Goal: Navigation & Orientation: Find specific page/section

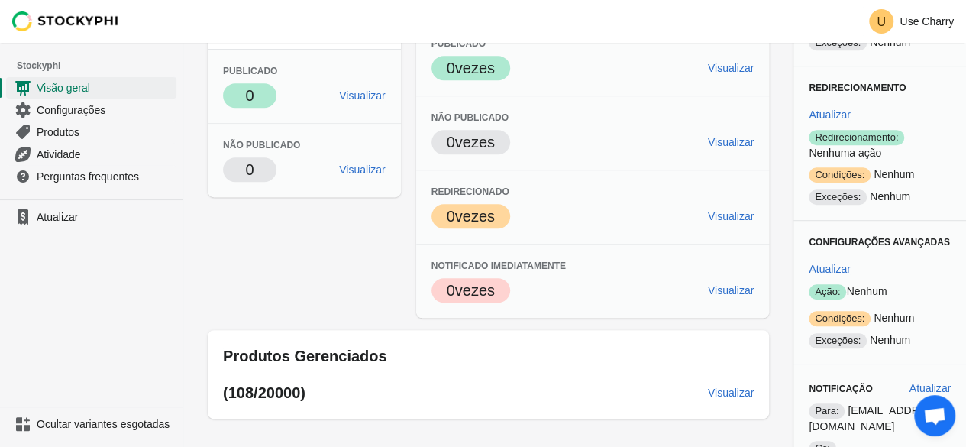
scroll to position [433, 0]
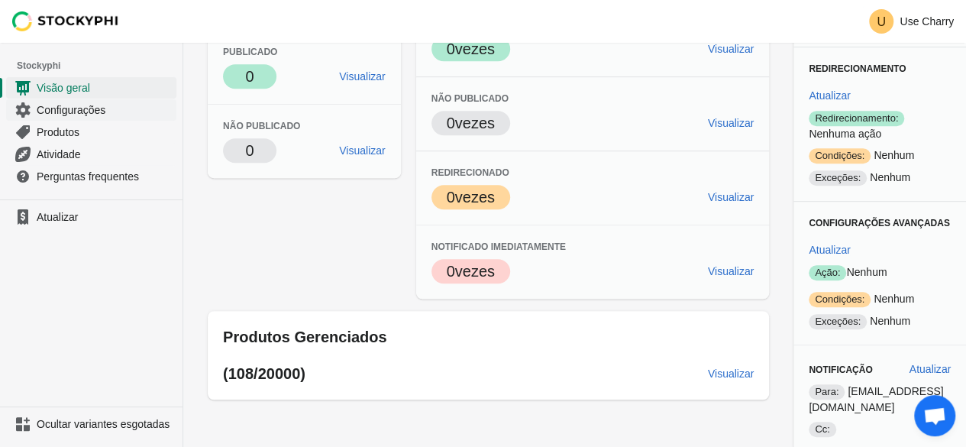
click at [131, 114] on span "Configurações" at bounding box center [105, 109] width 137 height 15
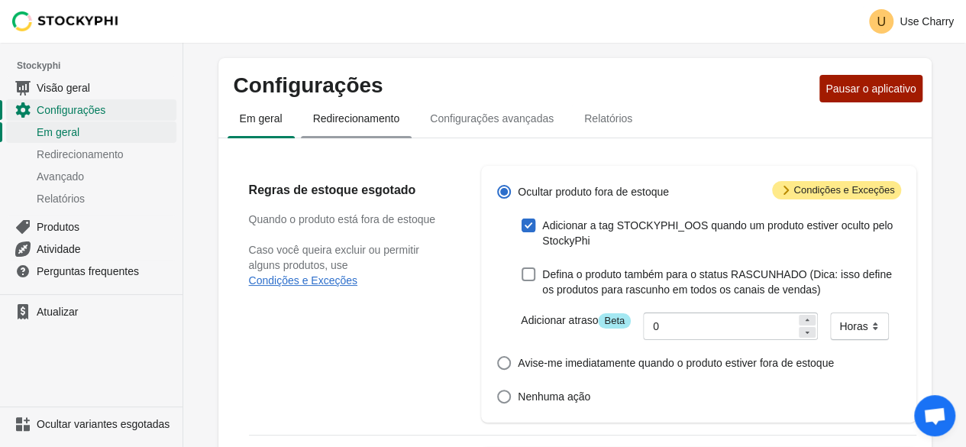
click at [346, 118] on font "Redirecionamento" at bounding box center [356, 118] width 87 height 12
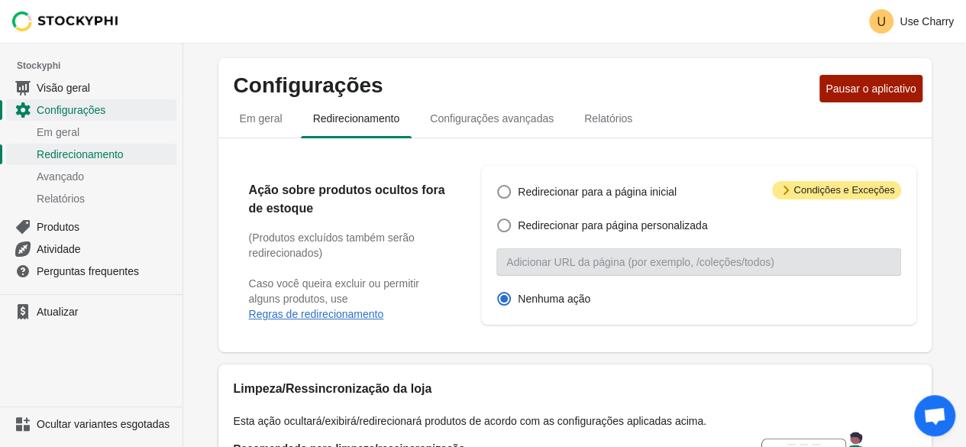
click at [465, 128] on span "Configurações avançadas" at bounding box center [492, 119] width 148 height 28
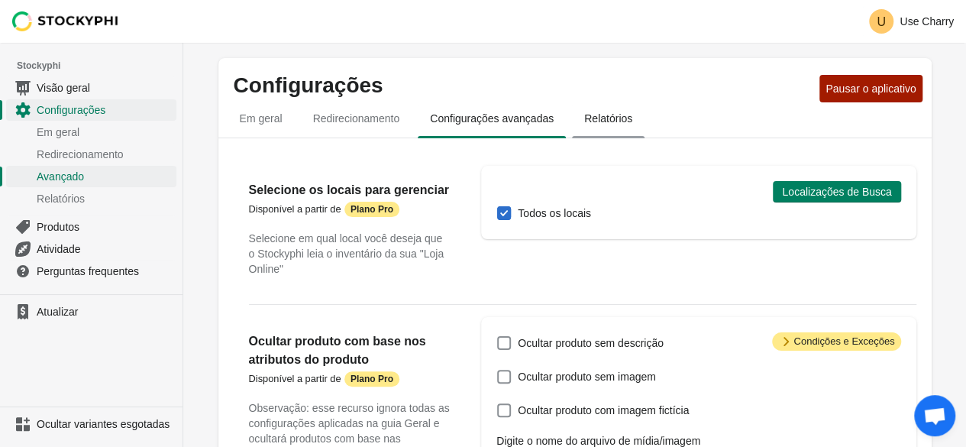
click at [584, 118] on font "Relatórios" at bounding box center [608, 118] width 48 height 12
